Goal: Task Accomplishment & Management: Complete application form

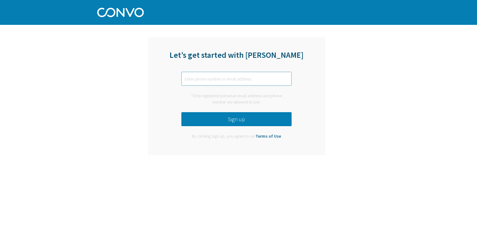
click at [207, 80] on input "text" at bounding box center [236, 79] width 110 height 14
paste input "[PERSON_NAME][EMAIL_ADDRESS][DOMAIN_NAME]"
type input "[PERSON_NAME][EMAIL_ADDRESS][DOMAIN_NAME]"
click at [219, 120] on button "Sign up" at bounding box center [236, 119] width 110 height 14
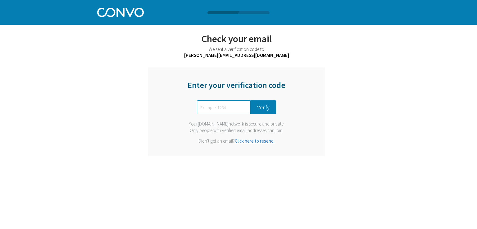
paste input "2435"
type input "2435"
click at [255, 106] on button "Verify" at bounding box center [263, 107] width 25 height 14
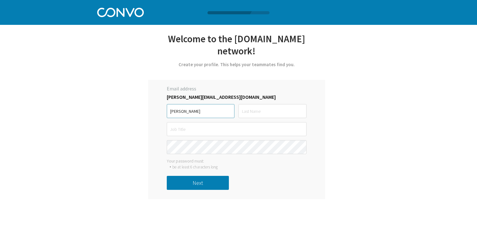
type input "[PERSON_NAME]"
type input "Sec"
type input "CEO"
click at [205, 176] on button "Next" at bounding box center [198, 183] width 62 height 14
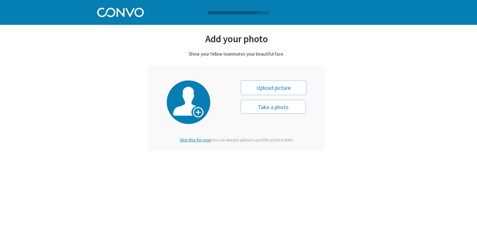
click at [267, 88] on div "Upload picture" at bounding box center [274, 87] width 66 height 15
type input "0"
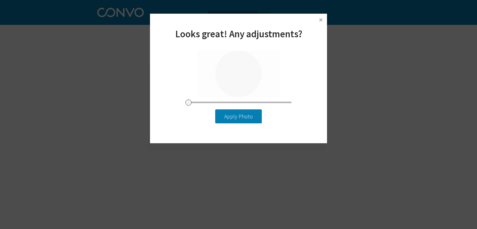
click at [230, 117] on button "Apply Photo" at bounding box center [238, 116] width 47 height 14
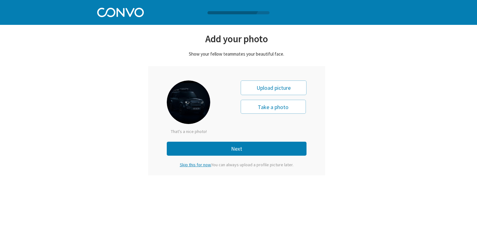
click at [213, 151] on button "Next" at bounding box center [237, 149] width 140 height 14
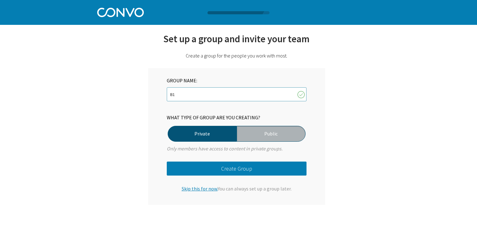
type input "B1"
click at [213, 169] on button "Create Group" at bounding box center [237, 169] width 140 height 14
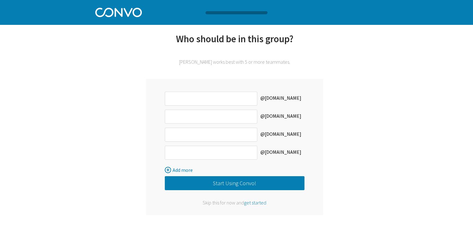
click at [251, 202] on span "get started" at bounding box center [255, 202] width 22 height 6
